Goal: Transaction & Acquisition: Download file/media

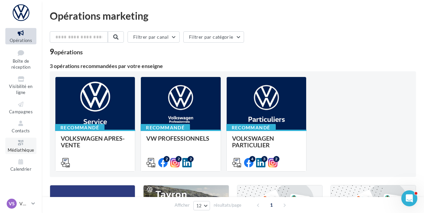
click at [12, 146] on icon at bounding box center [20, 143] width 27 height 8
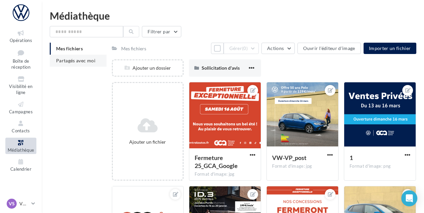
click at [69, 62] on span "Partagés avec moi" at bounding box center [75, 61] width 39 height 6
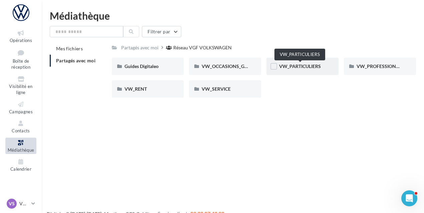
click at [289, 64] on span "VW_PARTICULIERS" at bounding box center [300, 66] width 42 height 6
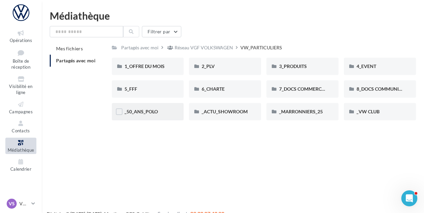
click at [142, 116] on div "_50_ANS_POLO" at bounding box center [148, 111] width 72 height 17
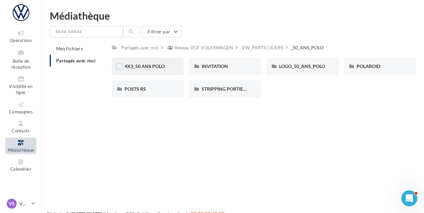
click at [157, 69] on div "4X3_50 ANS POLO" at bounding box center [148, 66] width 47 height 7
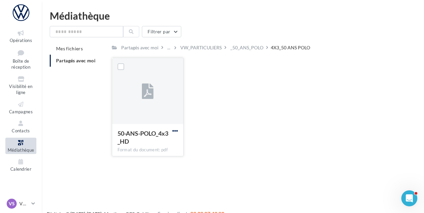
click at [175, 130] on span "button" at bounding box center [175, 131] width 6 height 6
click at [160, 147] on button "Télécharger" at bounding box center [145, 144] width 67 height 17
